Goal: Use online tool/utility: Utilize a website feature to perform a specific function

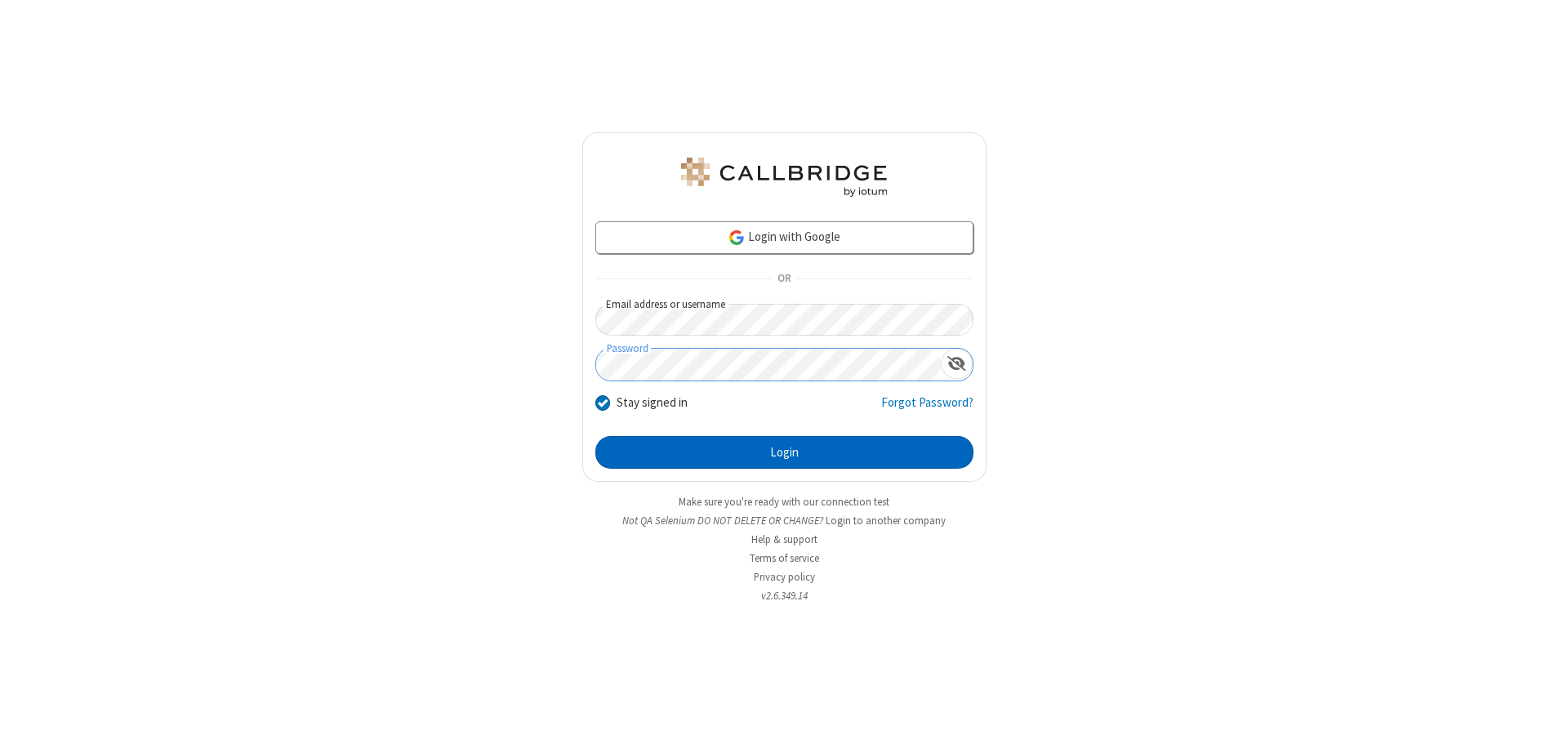
click at [784, 452] on button "Login" at bounding box center [784, 452] width 378 height 33
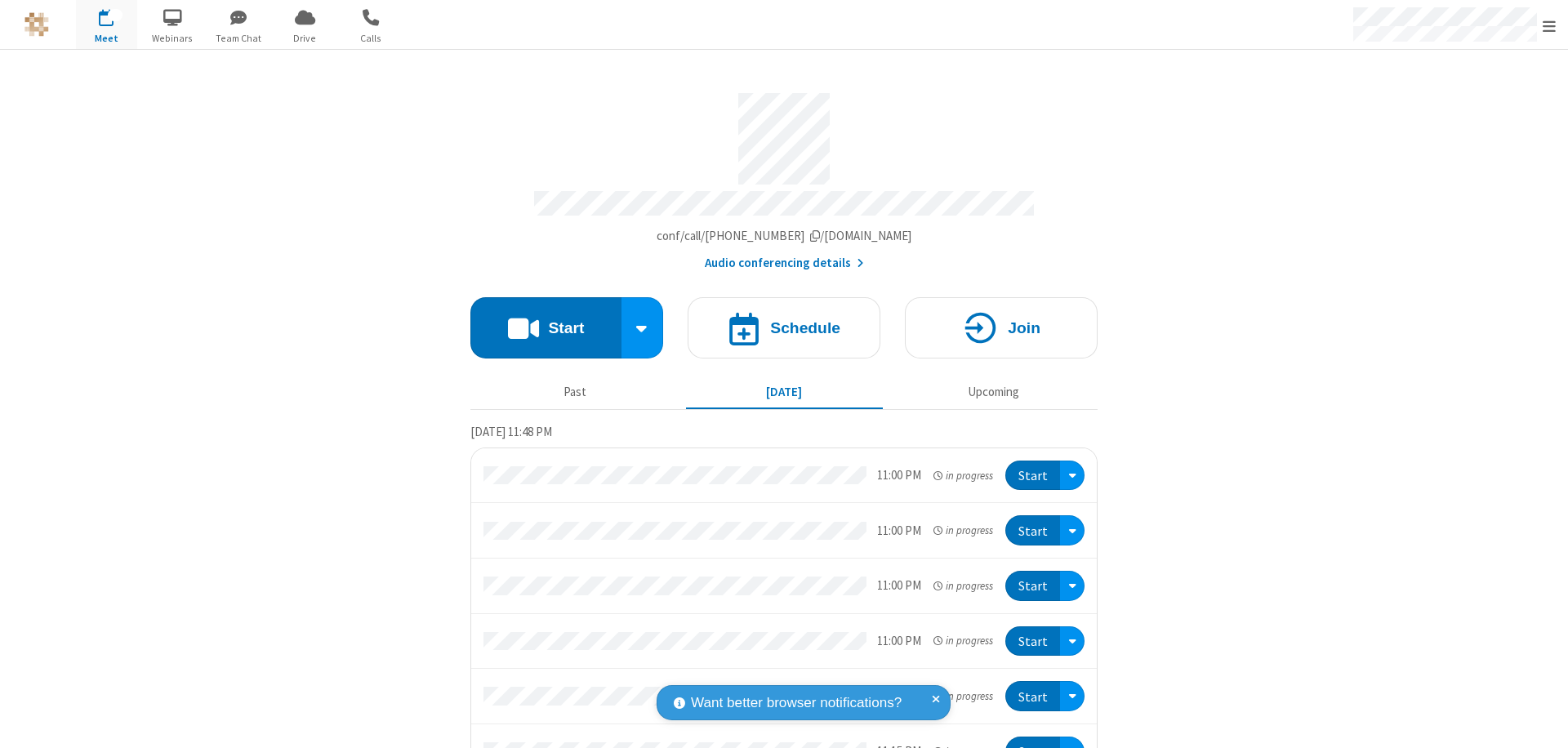
click at [539, 320] on button "Start" at bounding box center [545, 328] width 151 height 62
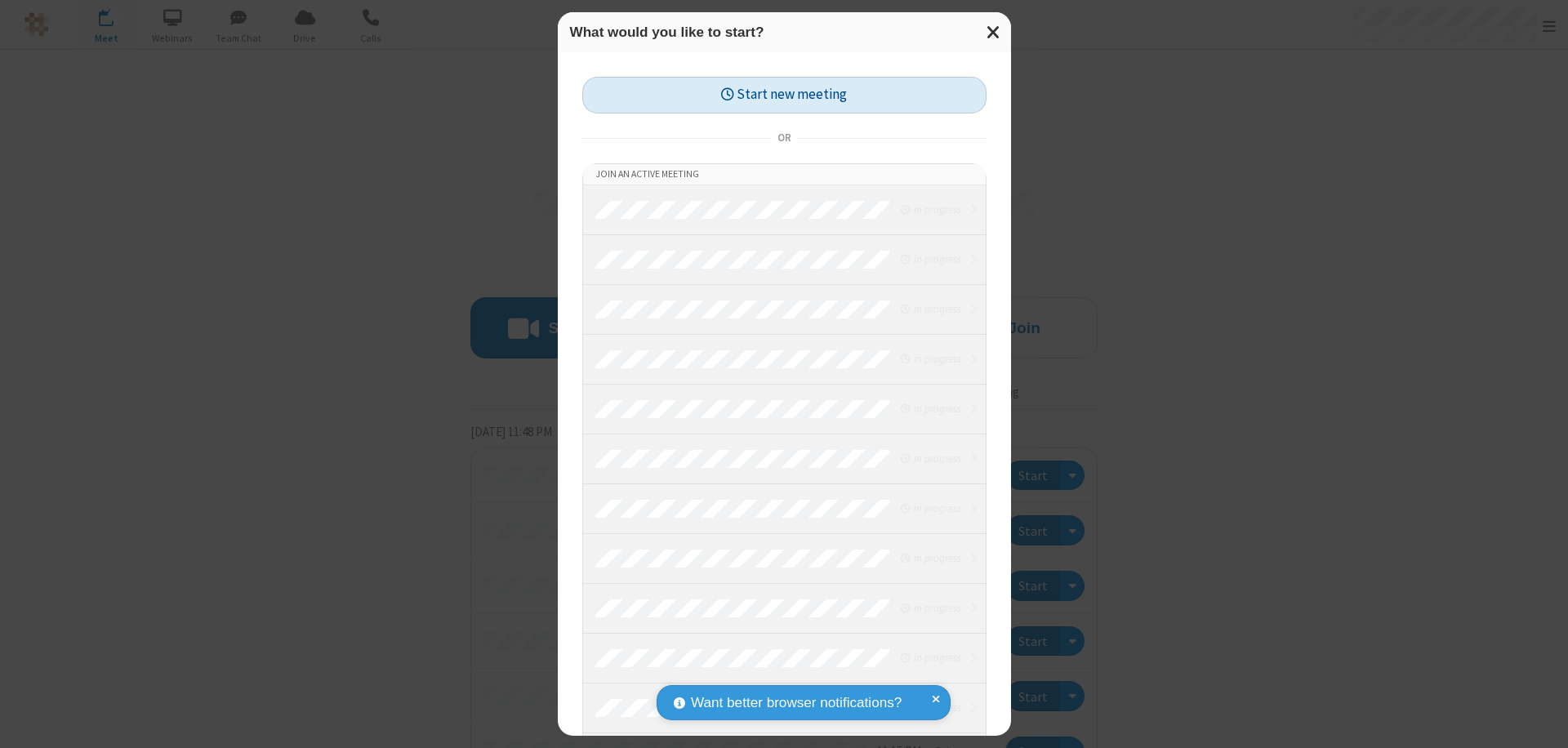
click at [784, 95] on button "Start new meeting" at bounding box center [784, 95] width 404 height 37
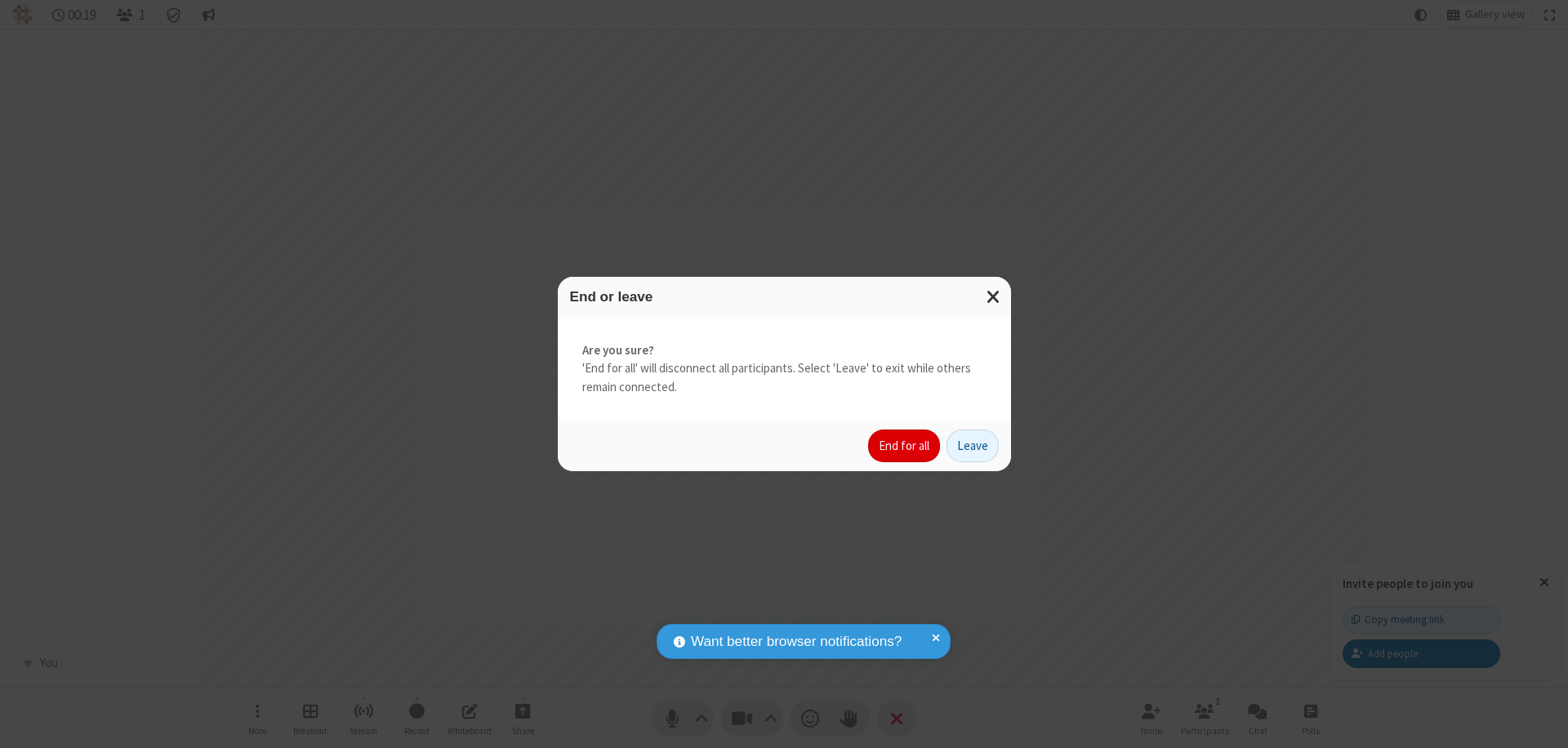
click at [905, 446] on button "End for all" at bounding box center [904, 446] width 71 height 33
